Goal: Information Seeking & Learning: Check status

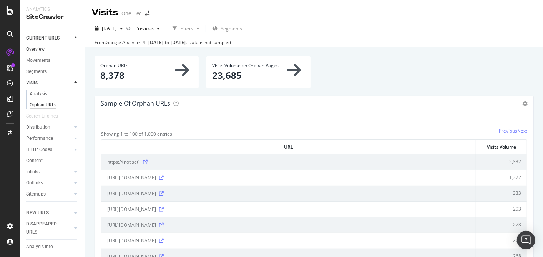
click at [40, 51] on div "Overview" at bounding box center [35, 49] width 18 height 8
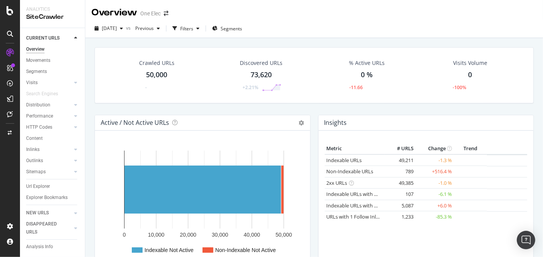
scroll to position [43, 0]
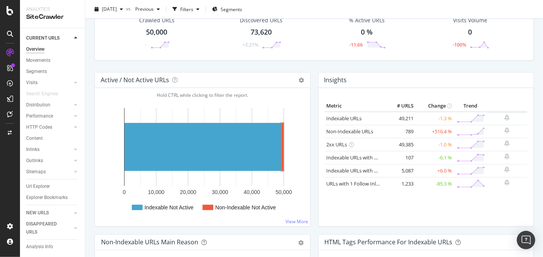
click at [282, 138] on rect "A chart." at bounding box center [282, 147] width 2 height 48
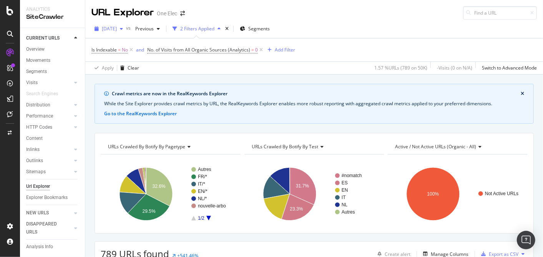
click at [117, 31] on span "[DATE]" at bounding box center [109, 28] width 15 height 7
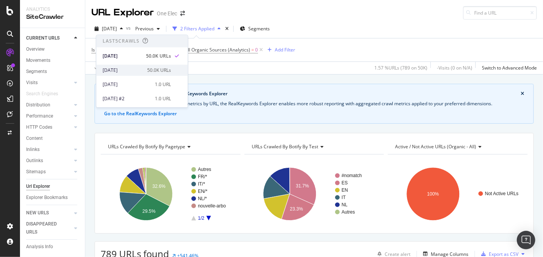
click at [106, 72] on div "[DATE]" at bounding box center [123, 70] width 40 height 7
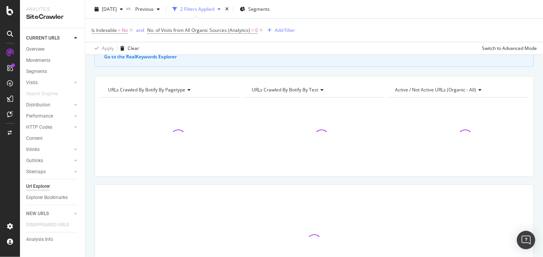
scroll to position [125, 0]
